Goal: Information Seeking & Learning: Learn about a topic

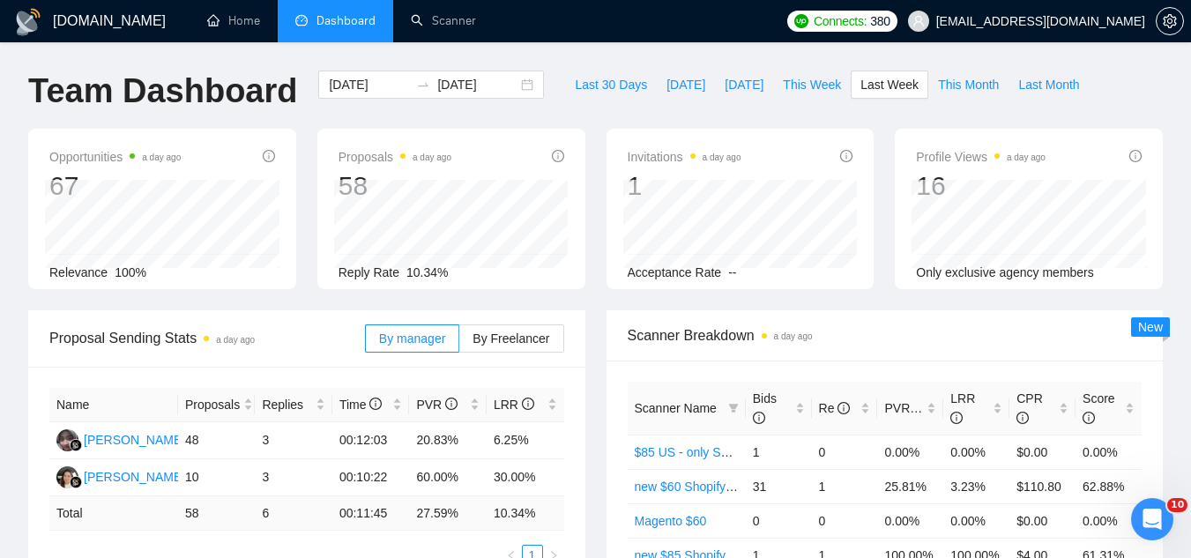
click at [1072, 21] on span "[EMAIL_ADDRESS][DOMAIN_NAME]" at bounding box center [1040, 21] width 209 height 0
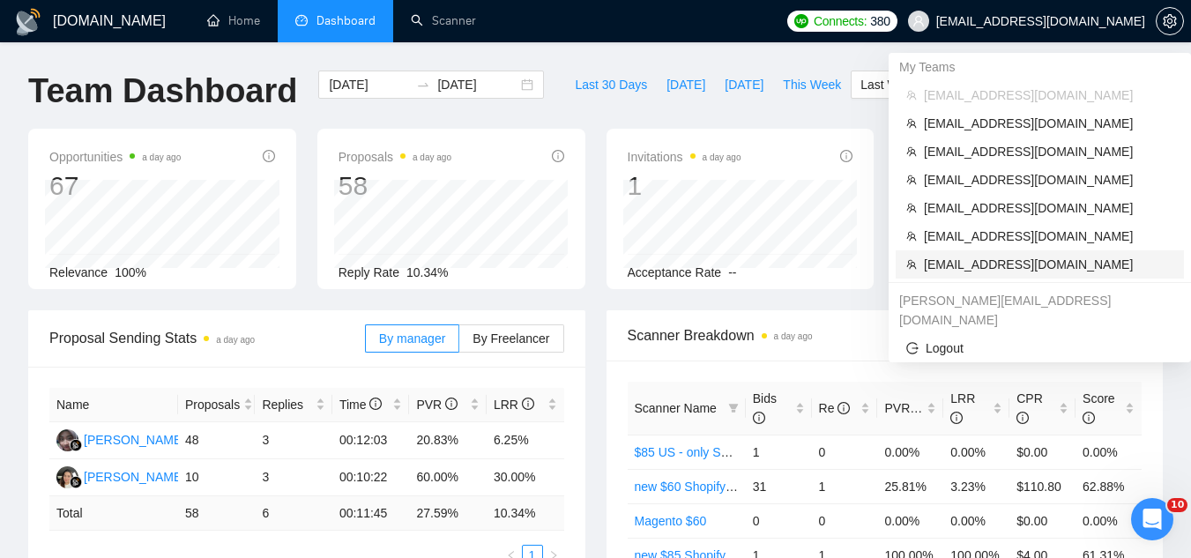
click at [1050, 262] on span "[EMAIL_ADDRESS][DOMAIN_NAME]" at bounding box center [1048, 264] width 249 height 19
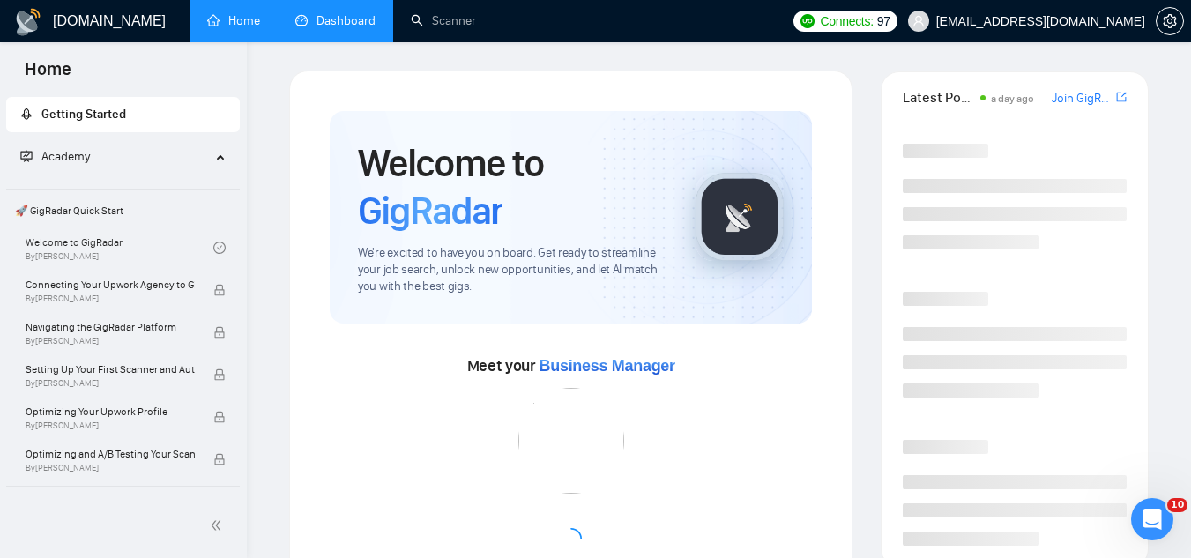
click at [331, 13] on link "Dashboard" at bounding box center [335, 20] width 80 height 15
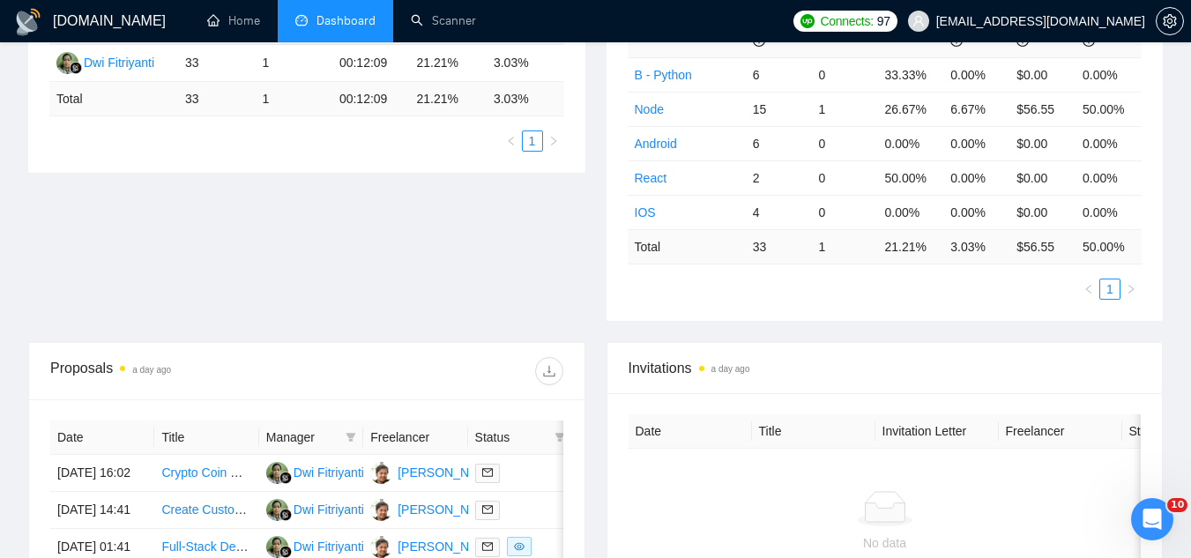
scroll to position [617, 0]
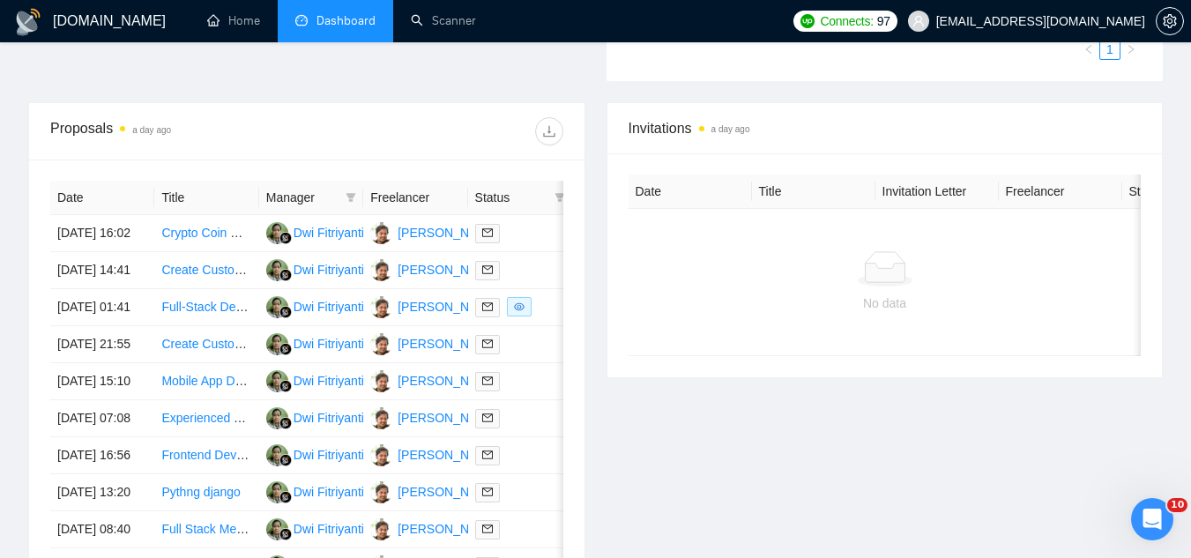
click at [1012, 32] on span "[EMAIL_ADDRESS][DOMAIN_NAME]" at bounding box center [1026, 21] width 258 height 56
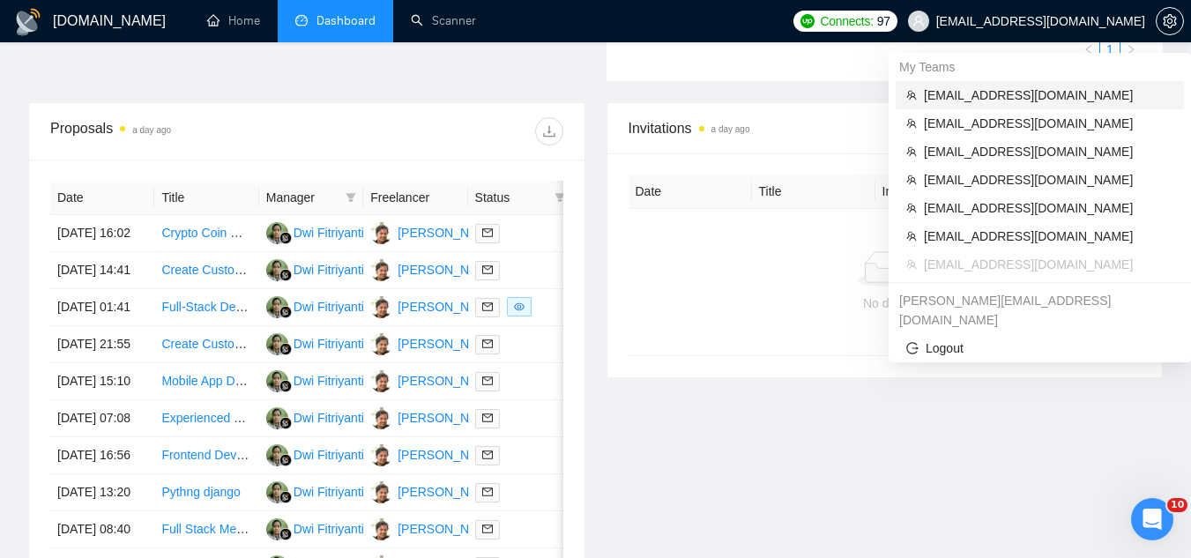
click at [1008, 99] on span "[EMAIL_ADDRESS][DOMAIN_NAME]" at bounding box center [1048, 94] width 249 height 19
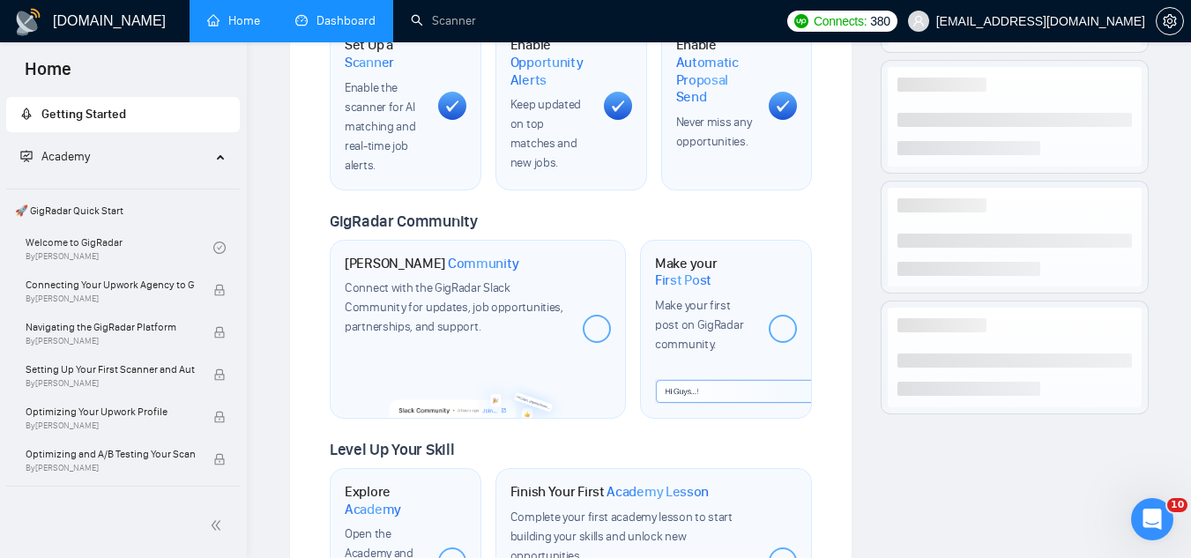
scroll to position [423, 0]
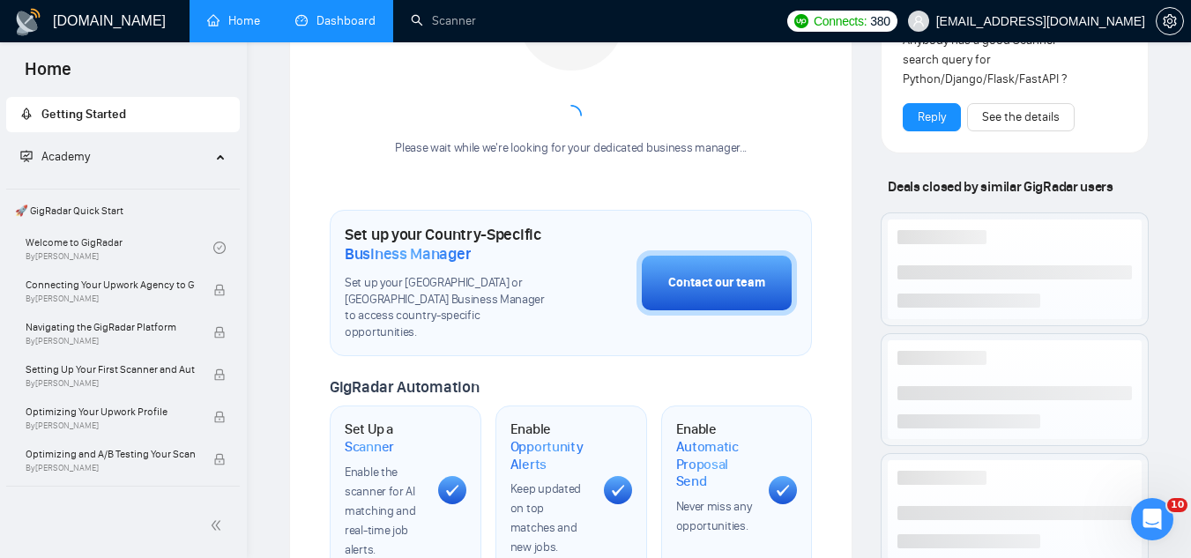
click at [367, 28] on link "Dashboard" at bounding box center [335, 20] width 80 height 15
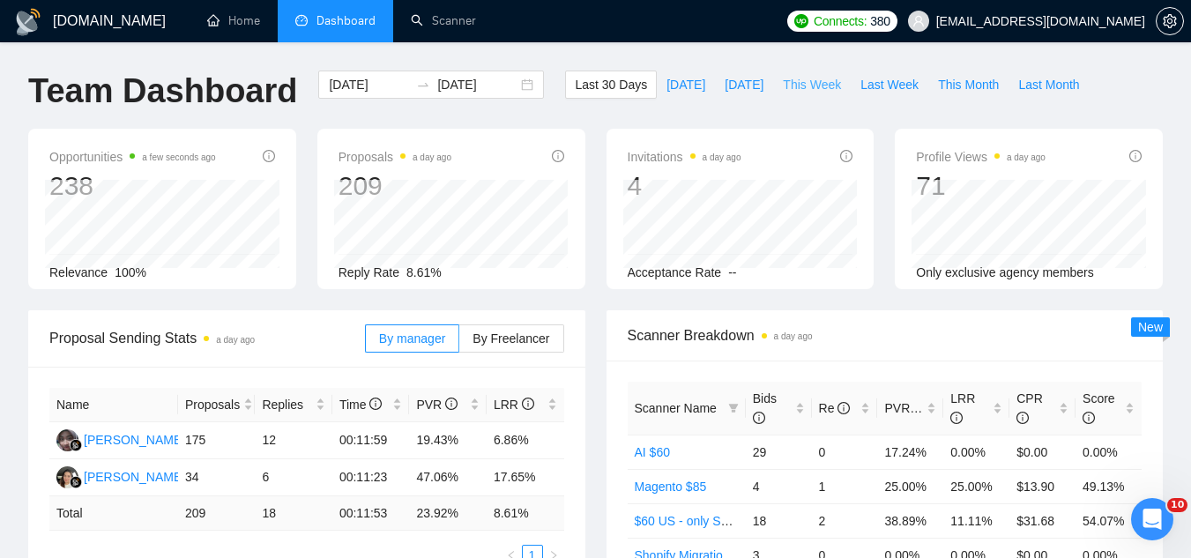
click at [805, 92] on span "This Week" at bounding box center [812, 84] width 58 height 19
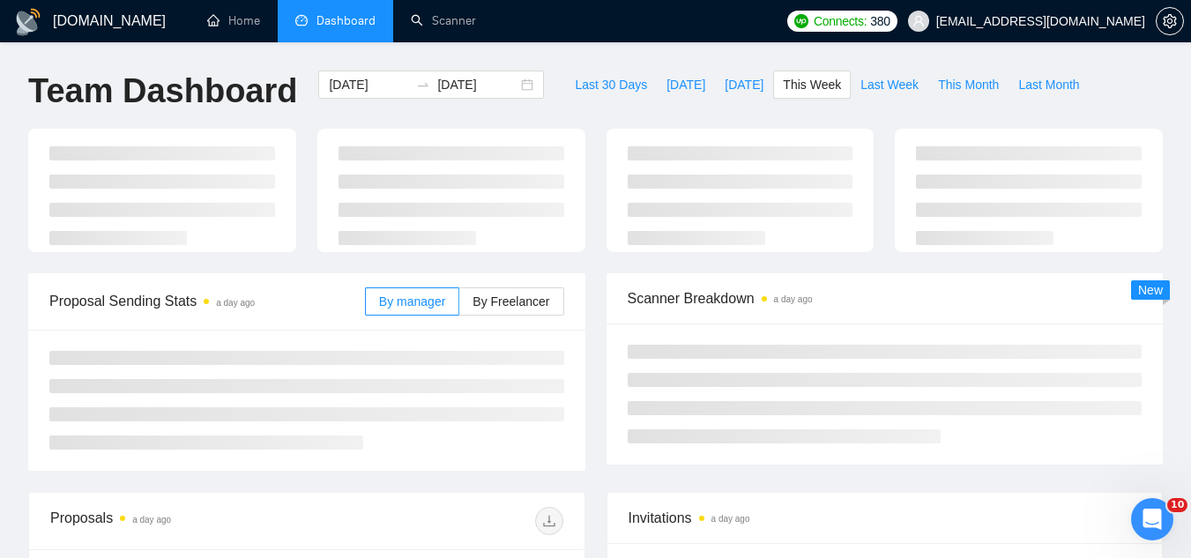
type input "[DATE]"
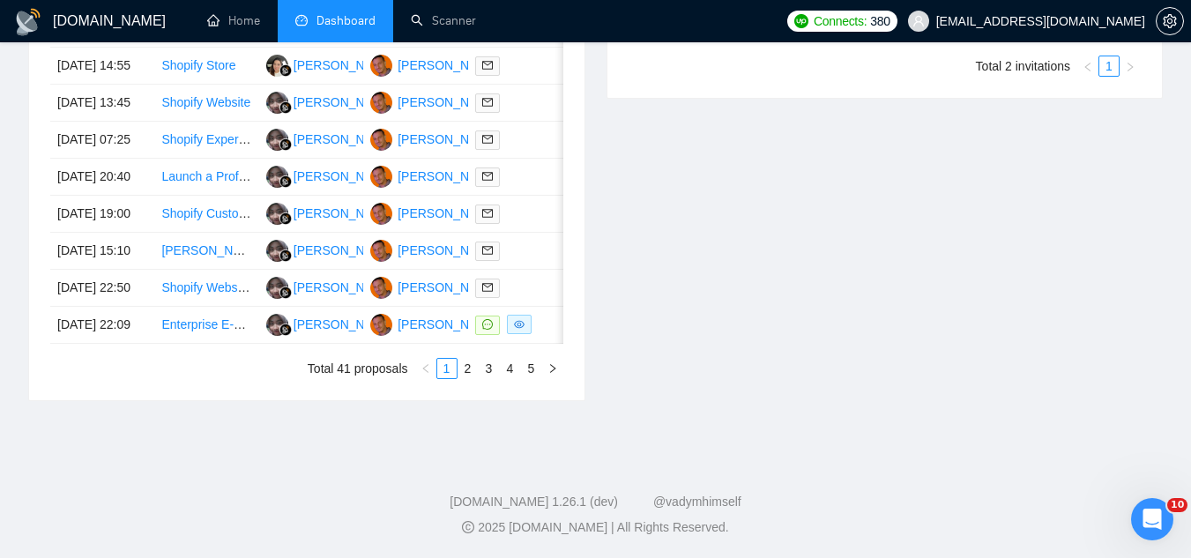
scroll to position [969, 0]
click at [208, 344] on td "Enterprise E-commerce Developer for Headless, AI-Powered Store with 1M SKUs" at bounding box center [206, 325] width 104 height 37
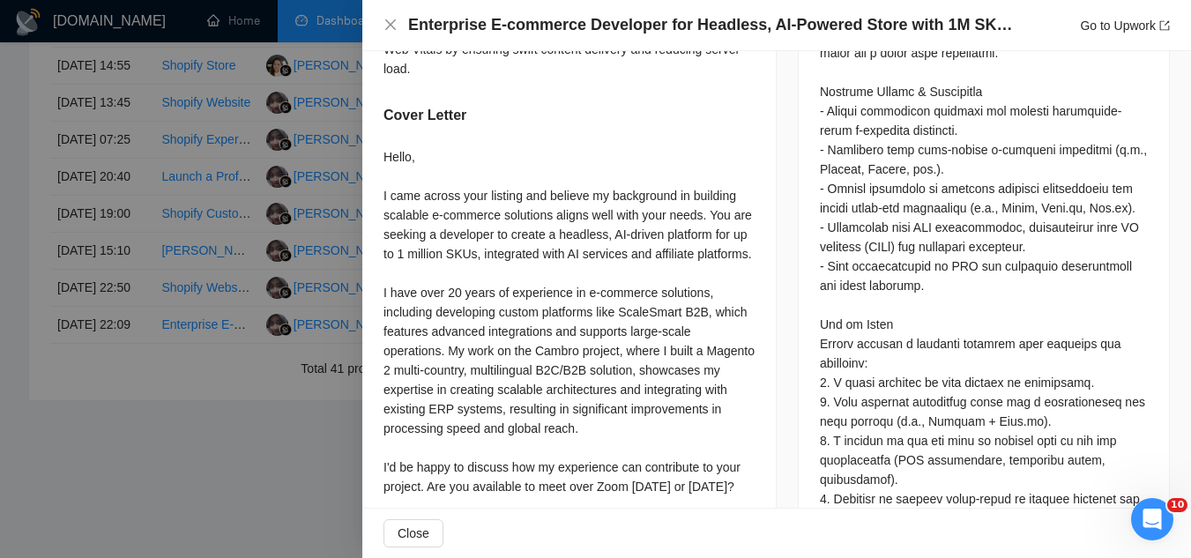
scroll to position [1762, 0]
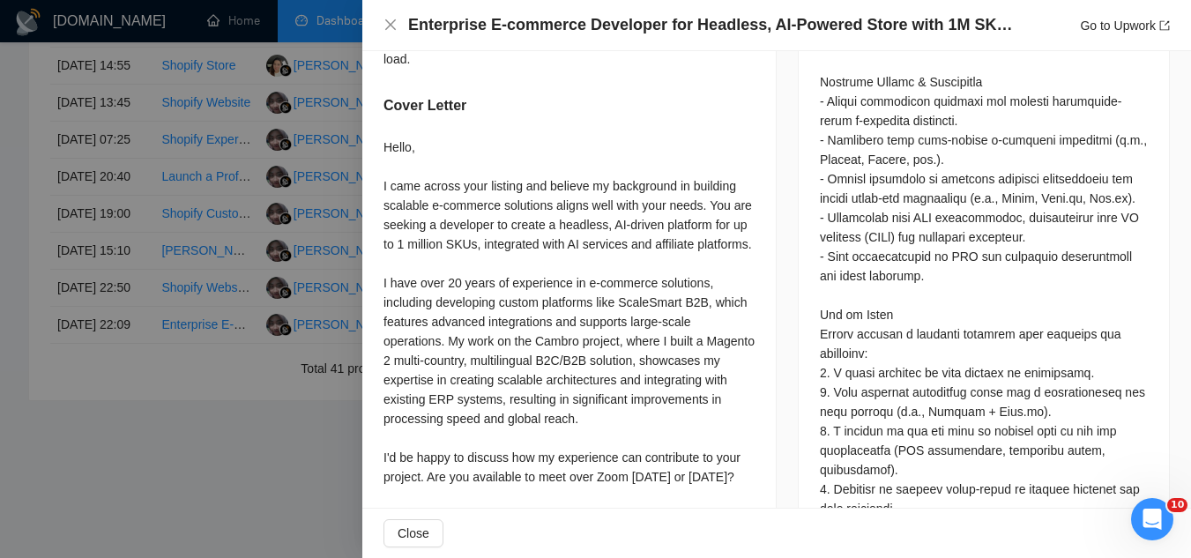
click at [255, 471] on div at bounding box center [595, 279] width 1191 height 558
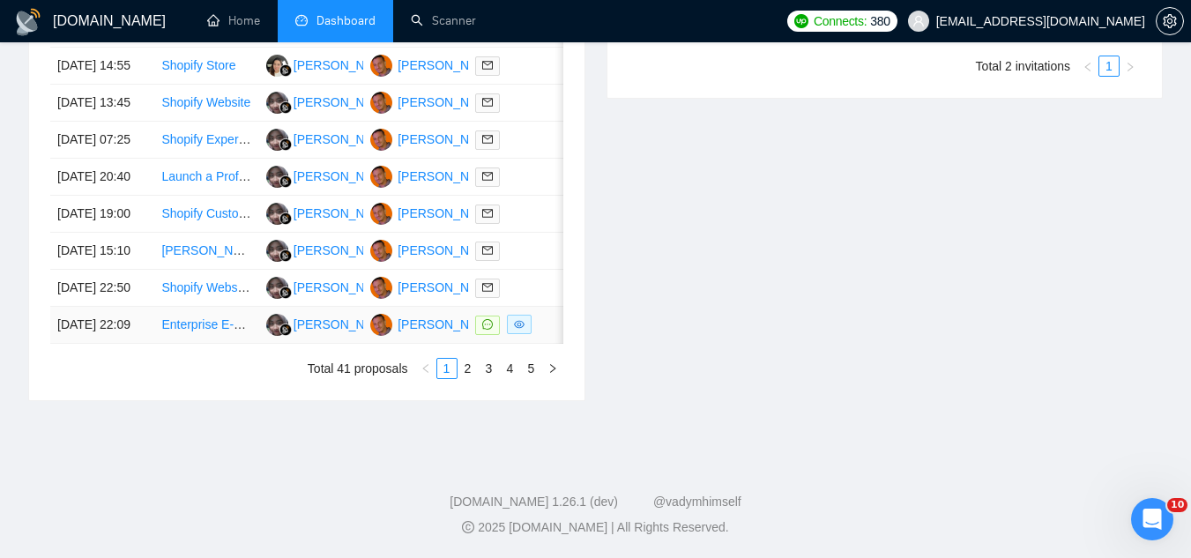
click at [208, 331] on link "Enterprise E-commerce Developer for Headless, AI-Powered Store with 1M SKUs" at bounding box center [384, 324] width 447 height 14
